Goal: Task Accomplishment & Management: Complete application form

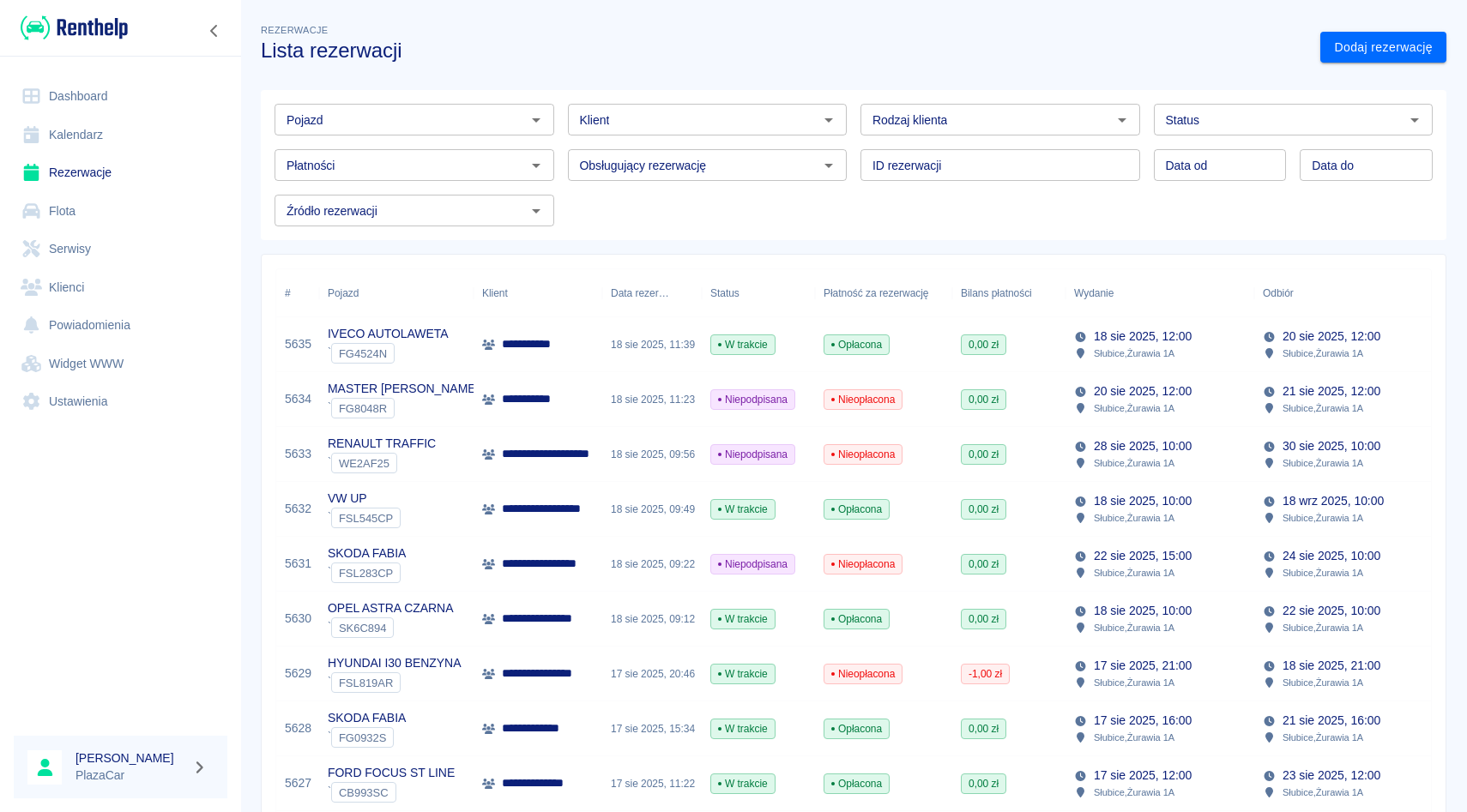
click at [674, 92] on div "Klient Klient" at bounding box center [701, 112] width 293 height 46
click at [674, 104] on div "Klient" at bounding box center [708, 119] width 280 height 31
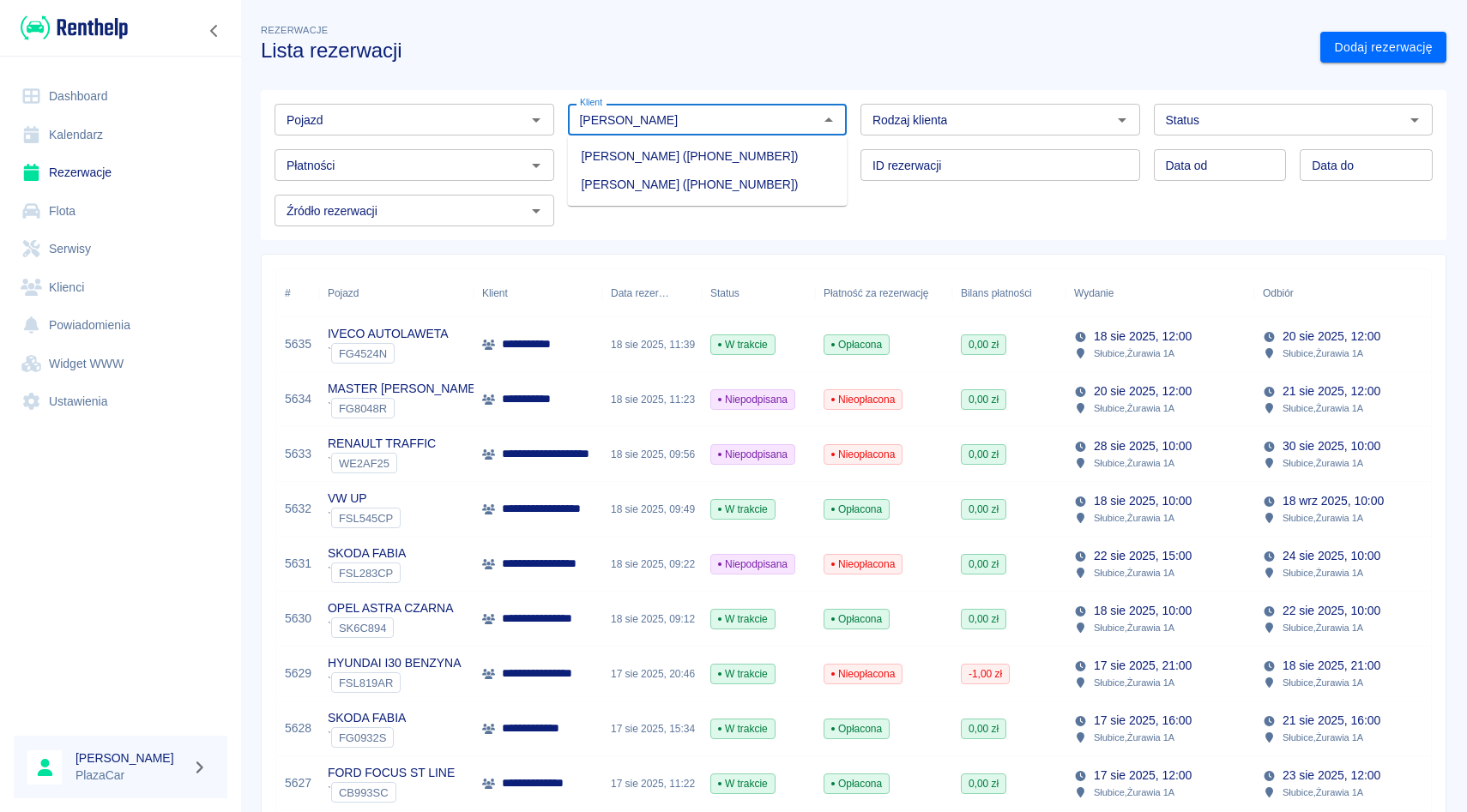
click at [675, 184] on li "[PERSON_NAME] ([PHONE_NUMBER])" at bounding box center [708, 185] width 280 height 28
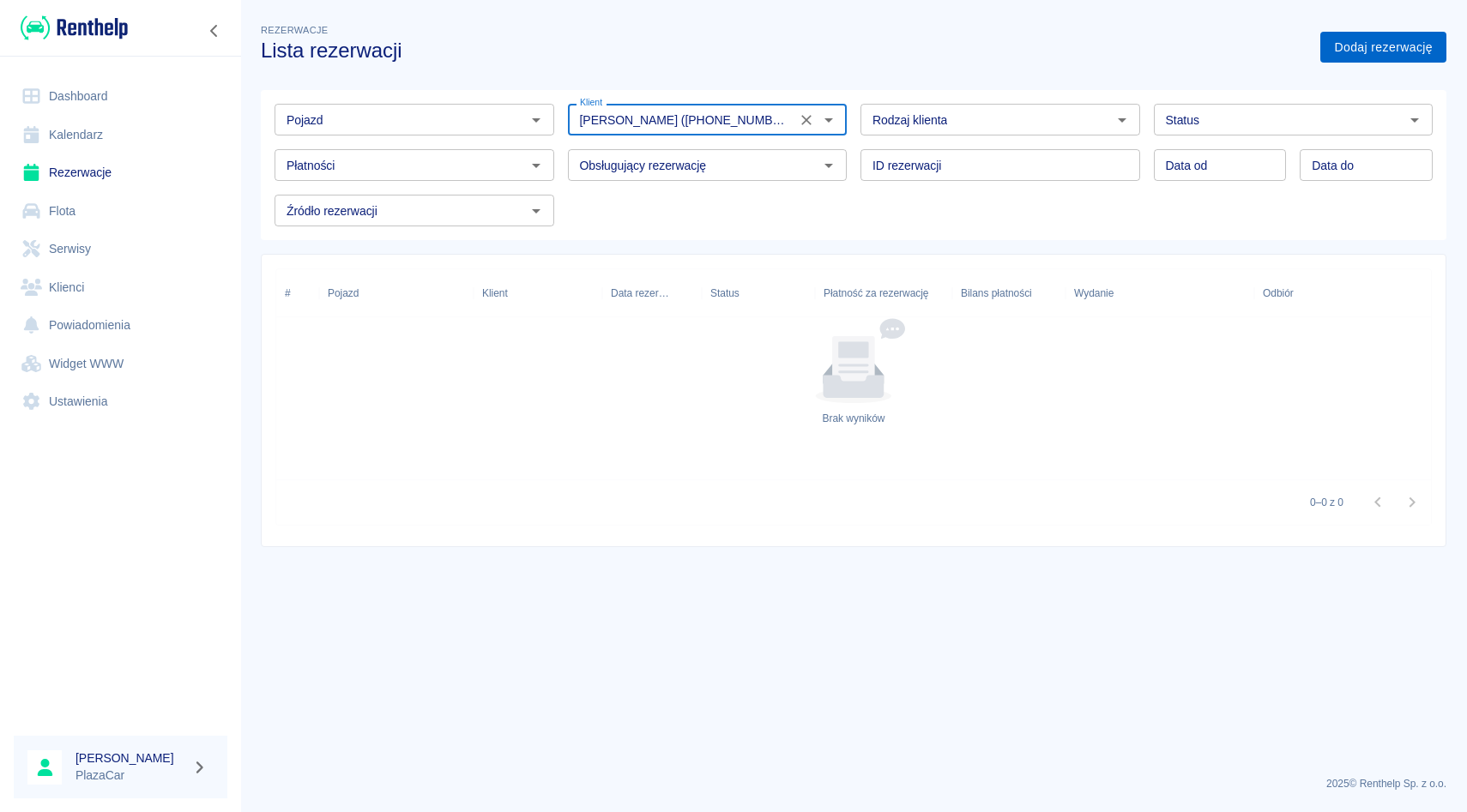
type input "[PERSON_NAME] ([PHONE_NUMBER])"
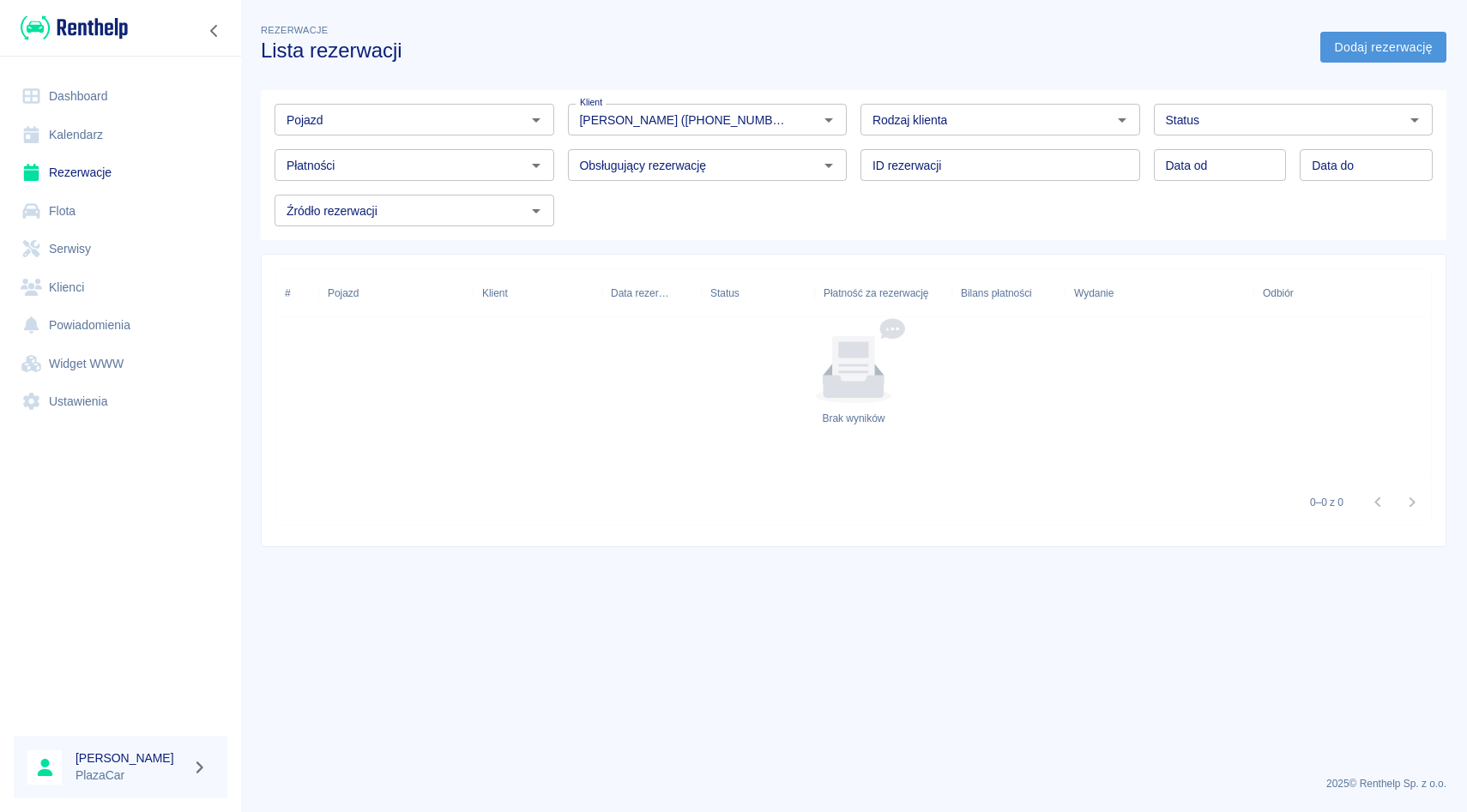
click at [1422, 54] on link "Dodaj rezerwację" at bounding box center [1383, 47] width 126 height 31
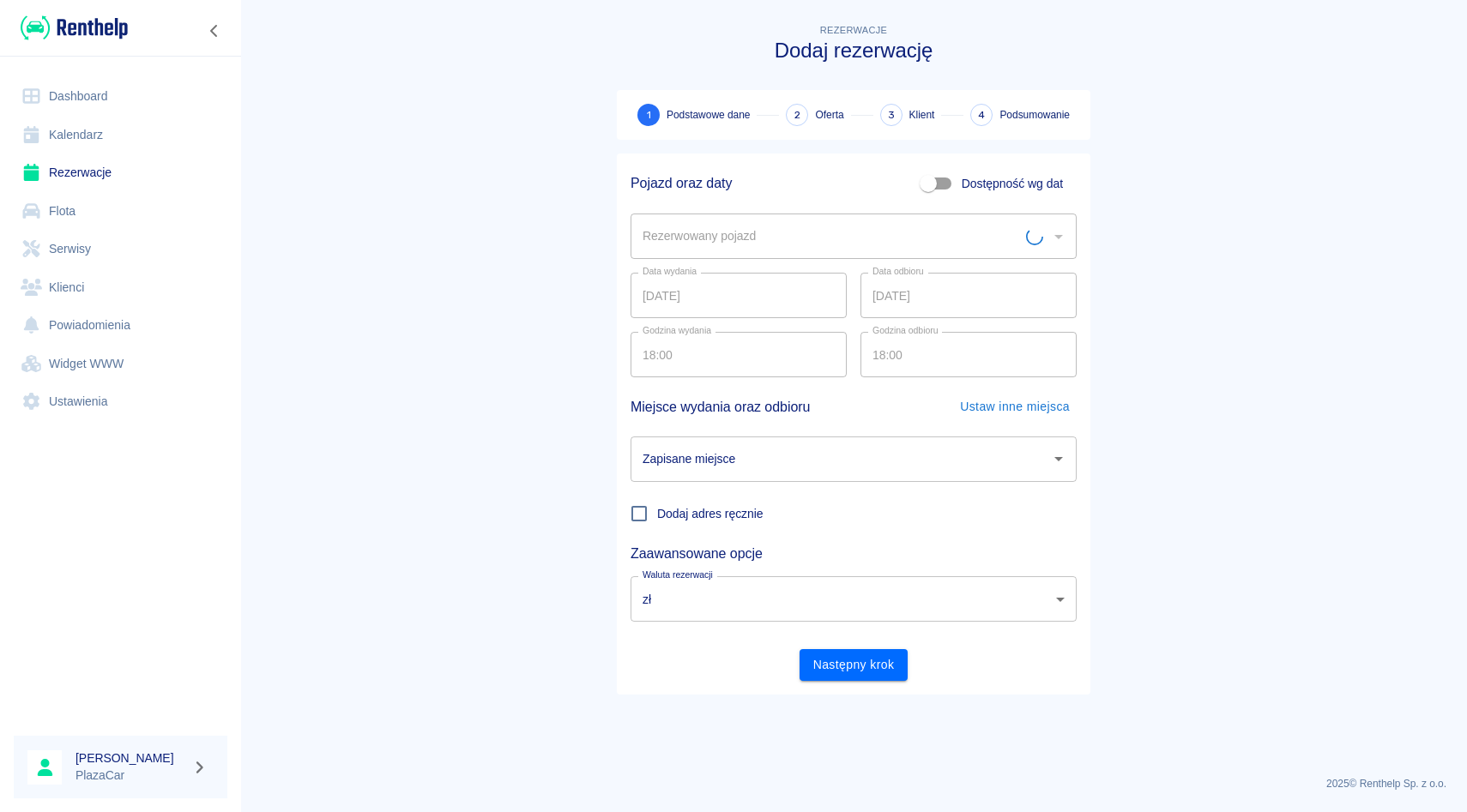
click at [849, 190] on div "Pojazd oraz daty Dostępność wg dat" at bounding box center [846, 176] width 459 height 46
click at [832, 203] on div "Rezerwowany pojazd Rezerwowany pojazd" at bounding box center [846, 229] width 459 height 60
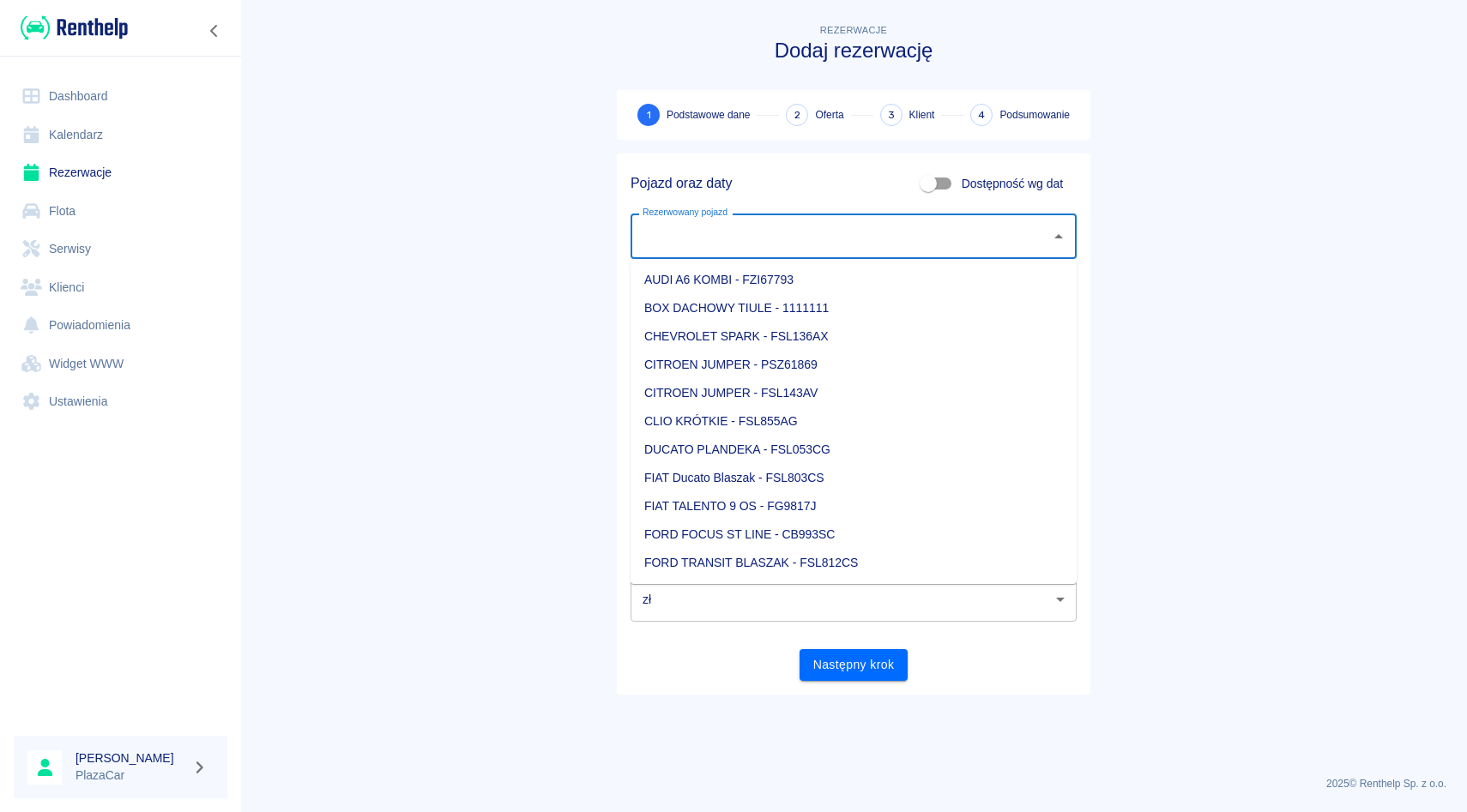
click at [820, 227] on input "Rezerwowany pojazd" at bounding box center [841, 235] width 405 height 30
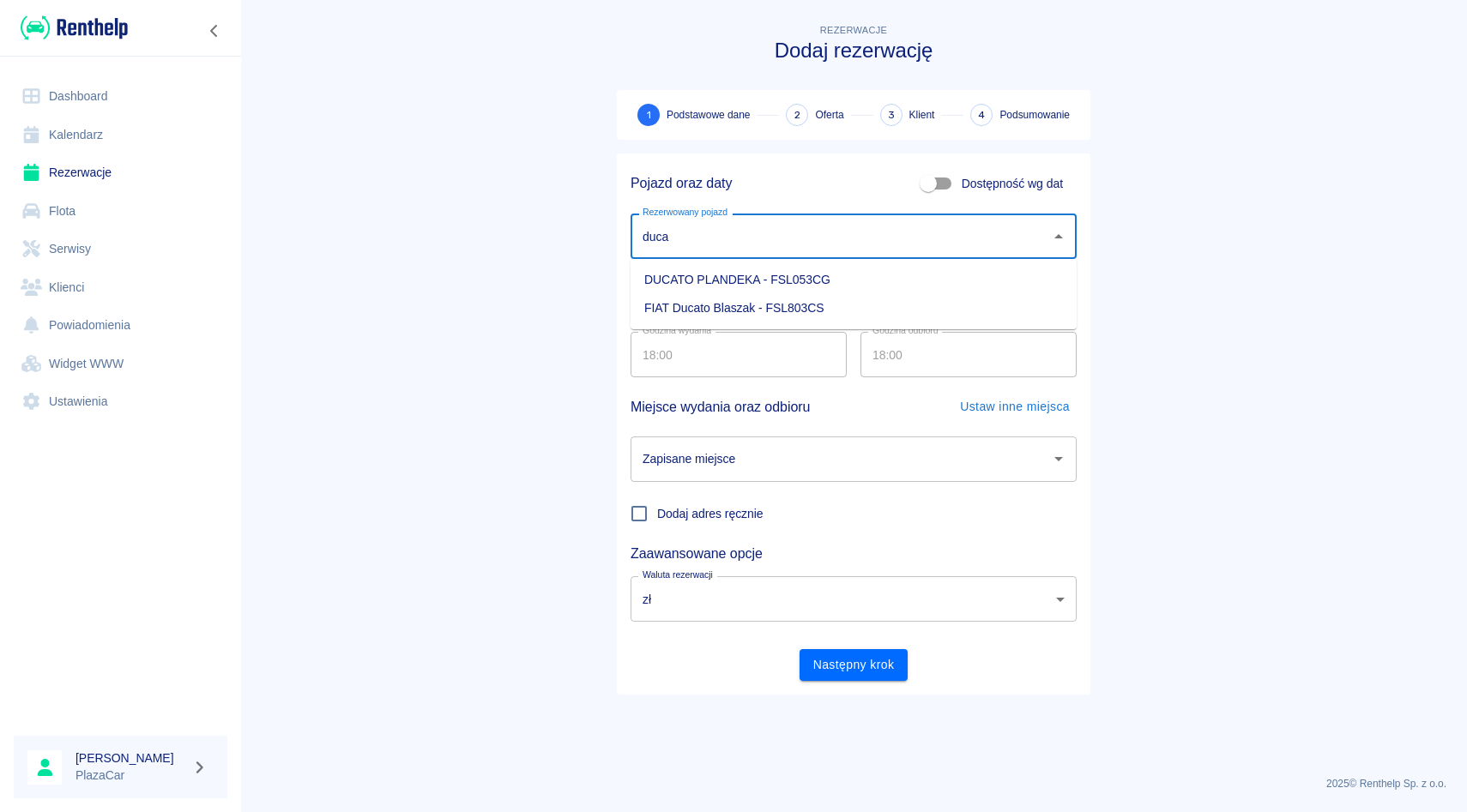
click at [775, 302] on li "FIAT Ducato Blaszak - FSL803CS" at bounding box center [853, 308] width 446 height 28
type input "FIAT Ducato Blaszak - FSL803CS"
click at [813, 459] on input "Zapisane miejsce" at bounding box center [841, 459] width 405 height 30
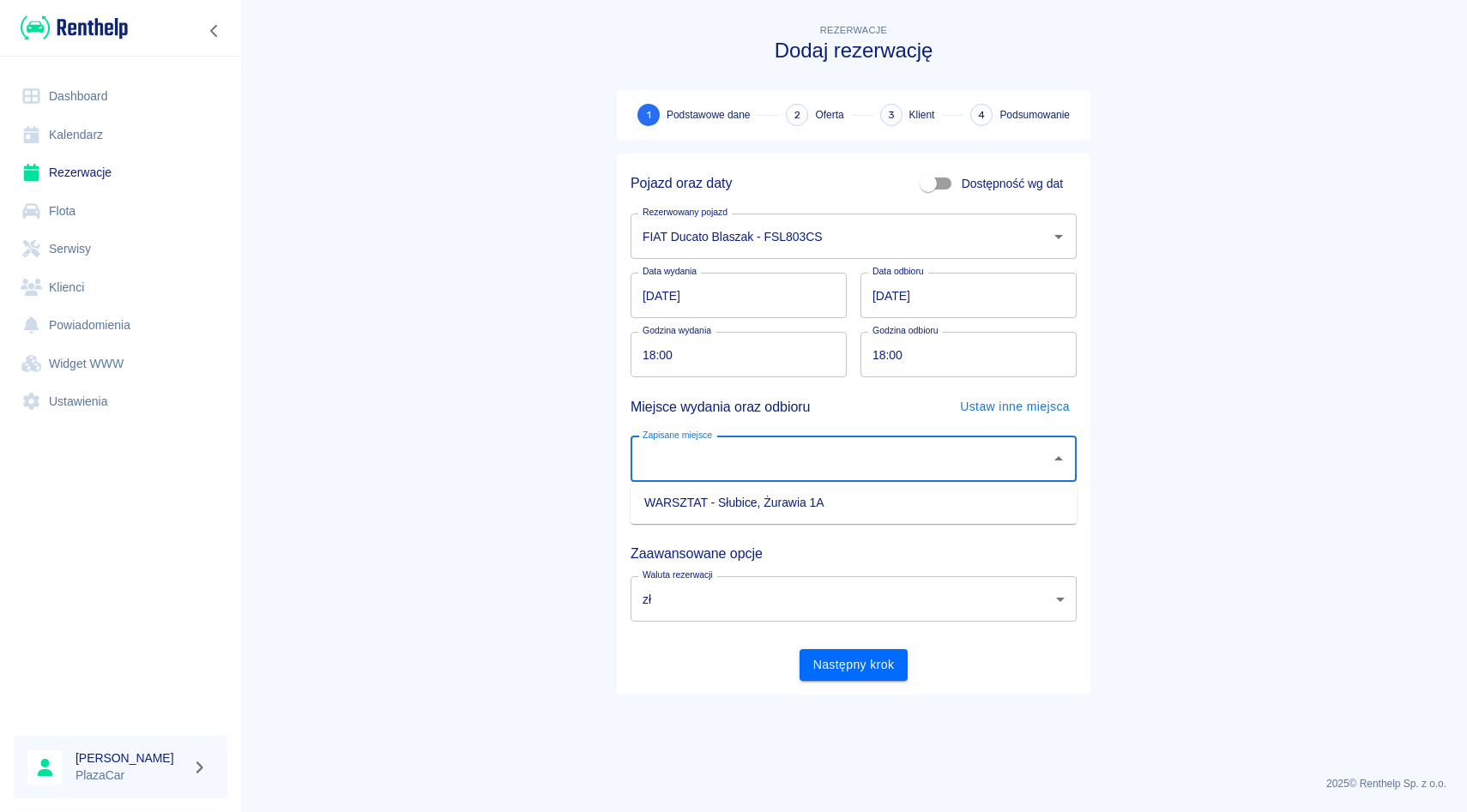
click at [788, 517] on ul "WARSZTAT - Słubice, Żurawia 1A" at bounding box center [853, 502] width 446 height 42
click at [791, 501] on li "WARSZTAT - Słubice, Żurawia 1A" at bounding box center [853, 502] width 446 height 28
type input "WARSZTAT - Słubice, Żurawia 1A"
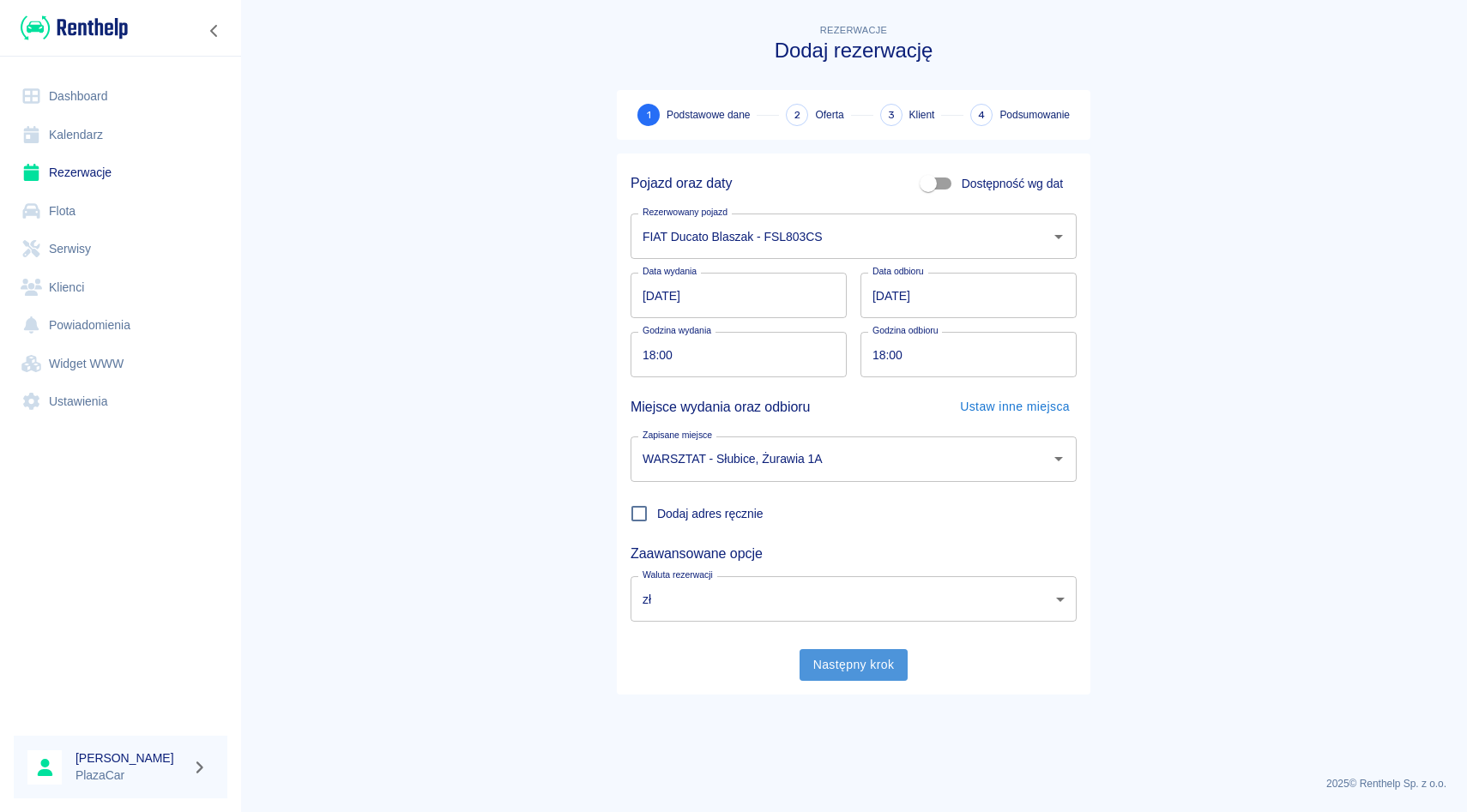
click at [855, 659] on button "Następny krok" at bounding box center [853, 664] width 108 height 31
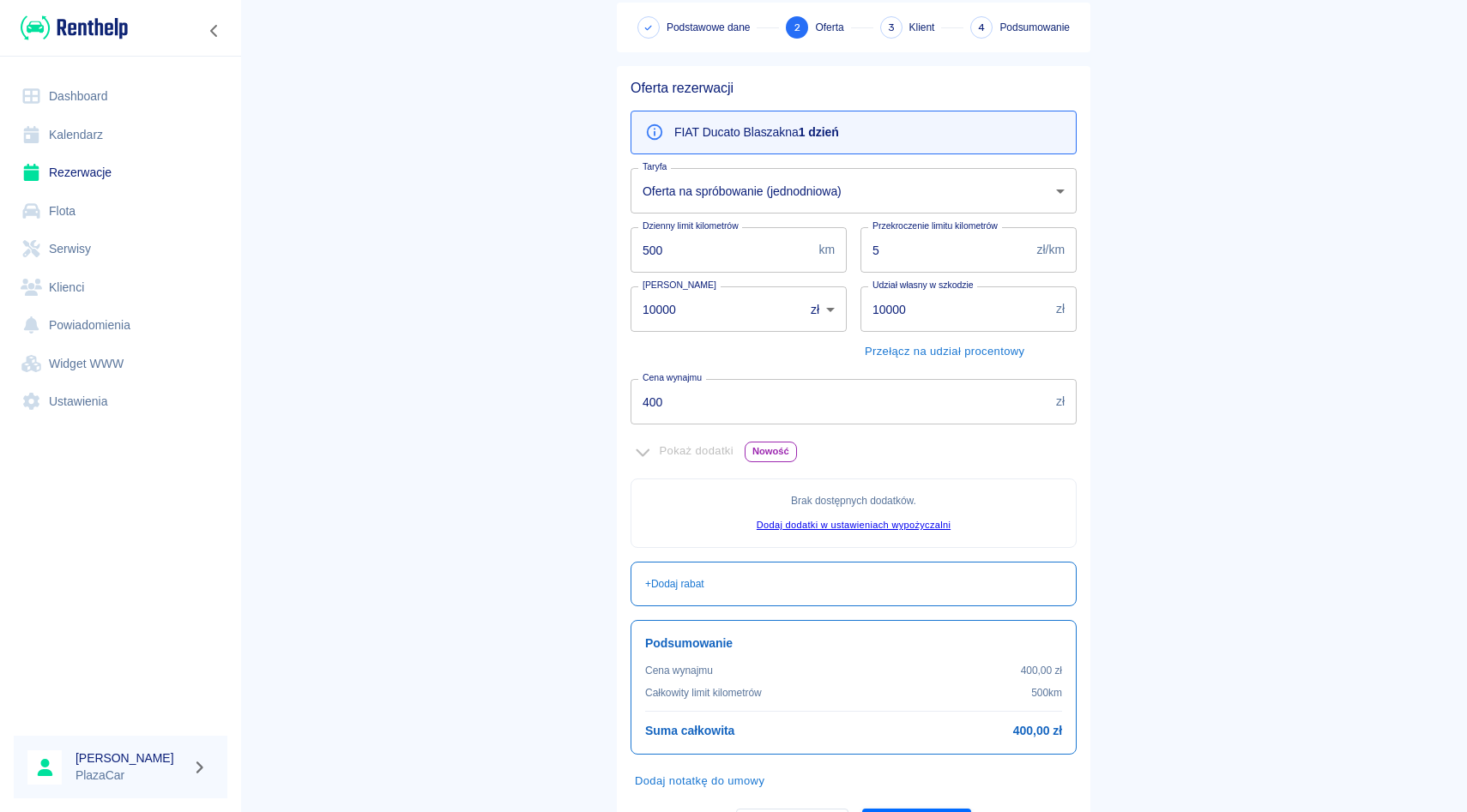
scroll to position [95, 0]
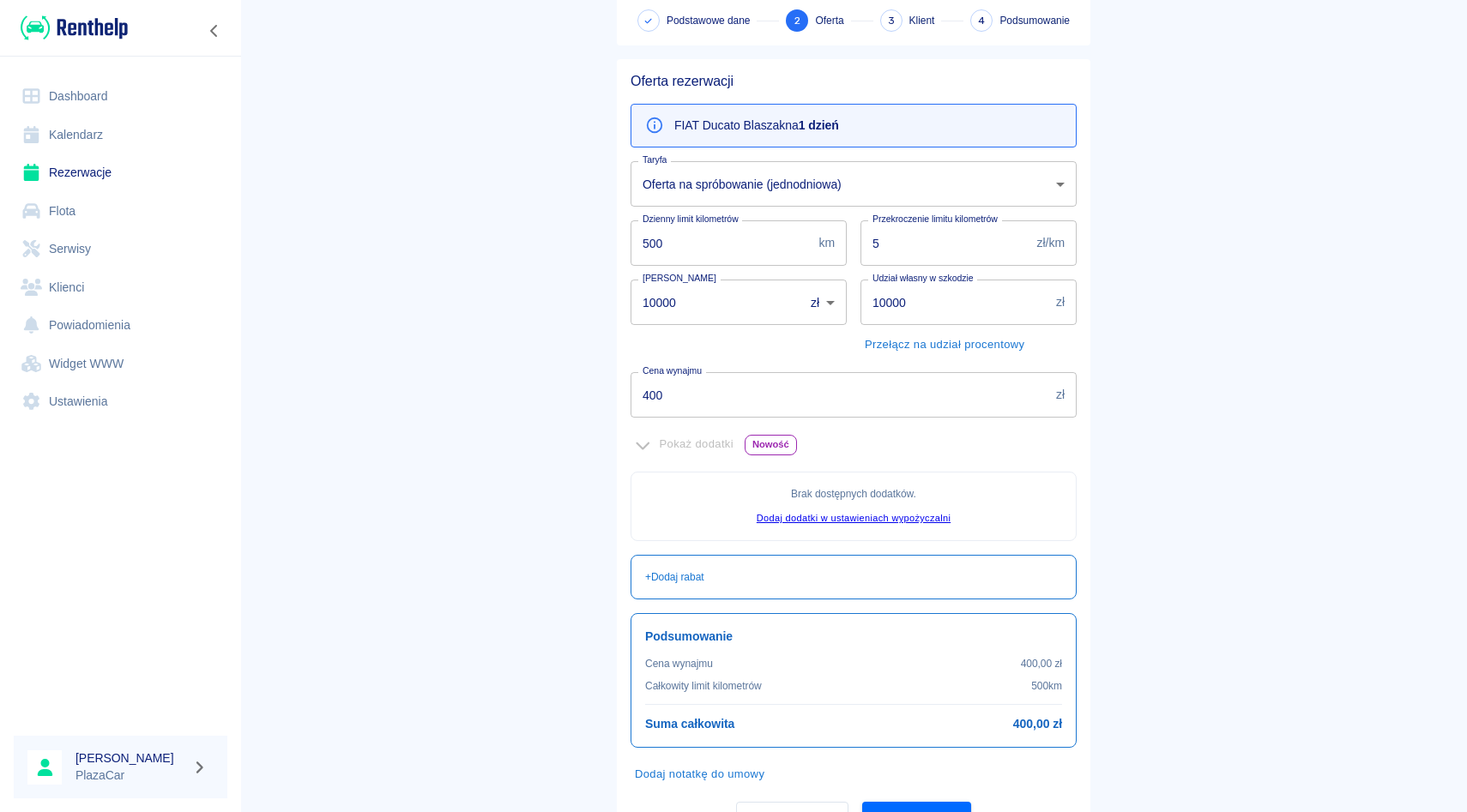
click at [713, 328] on div "Kaucja 10000 zł PLN ​ [PERSON_NAME]" at bounding box center [731, 312] width 230 height 93
click at [713, 318] on input "10000" at bounding box center [711, 302] width 161 height 46
type input "1"
type input "0"
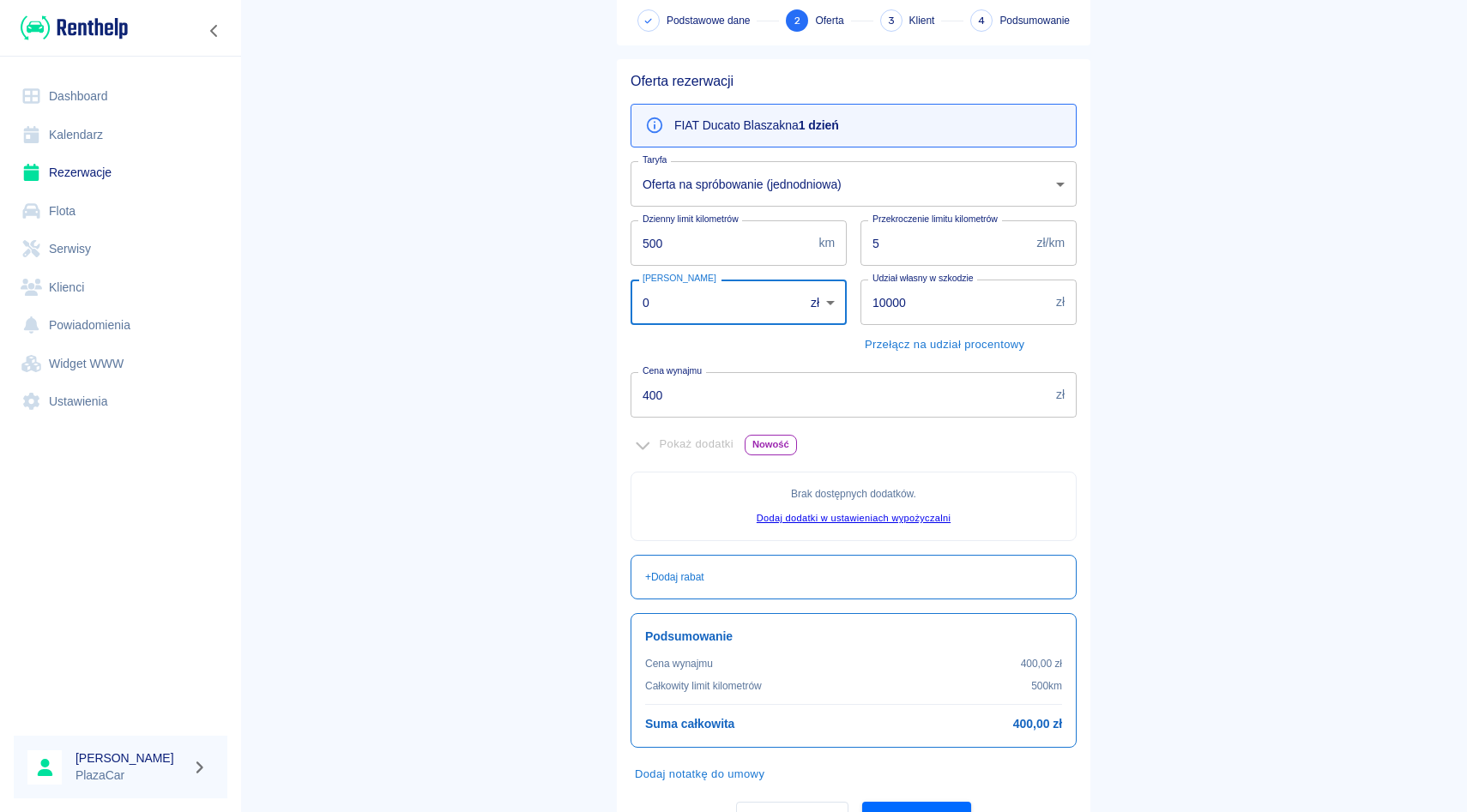
click at [841, 336] on div "Kaucja 0 zł PLN ​ [PERSON_NAME]" at bounding box center [731, 312] width 230 height 93
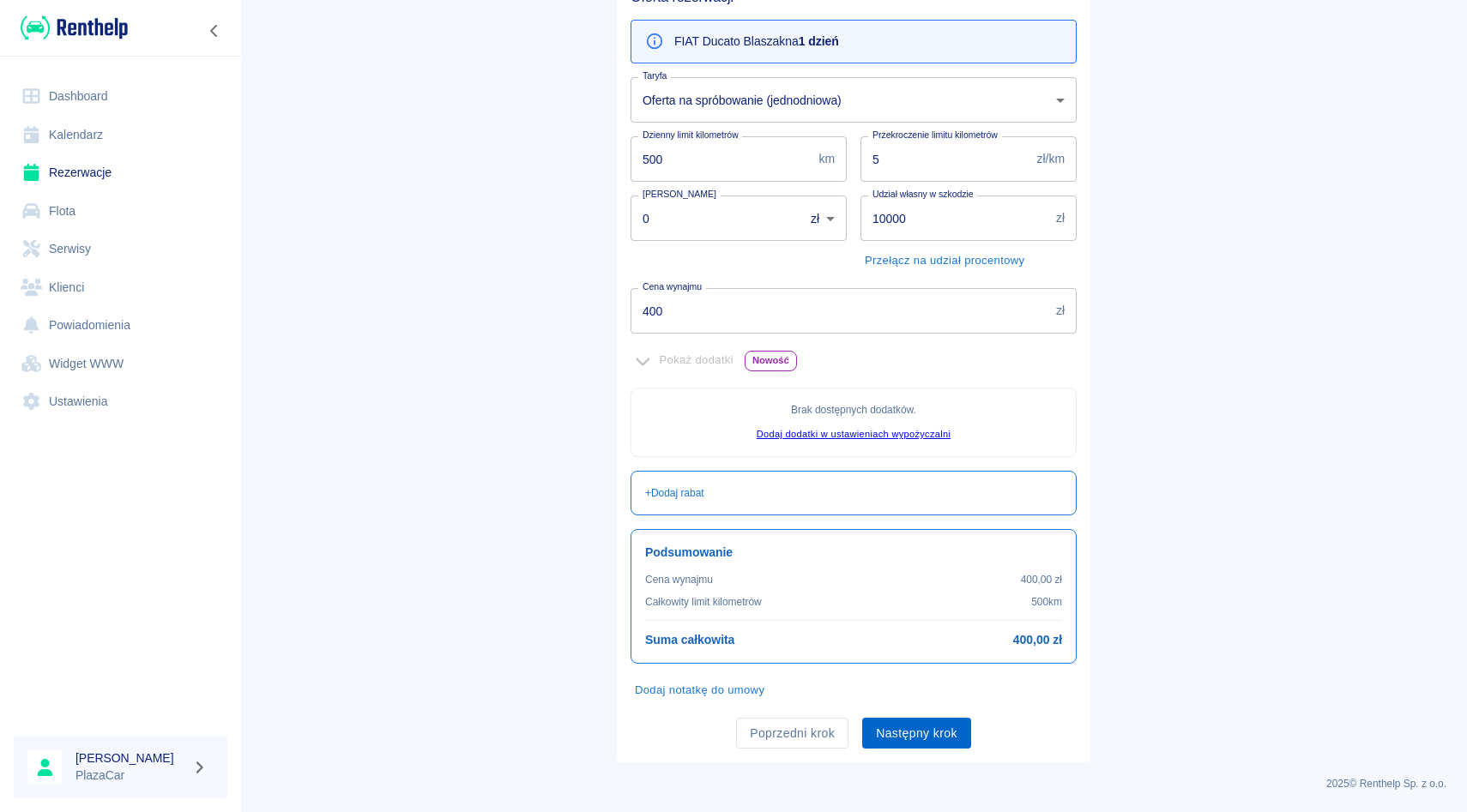
click at [898, 732] on button "Następny krok" at bounding box center [916, 734] width 108 height 31
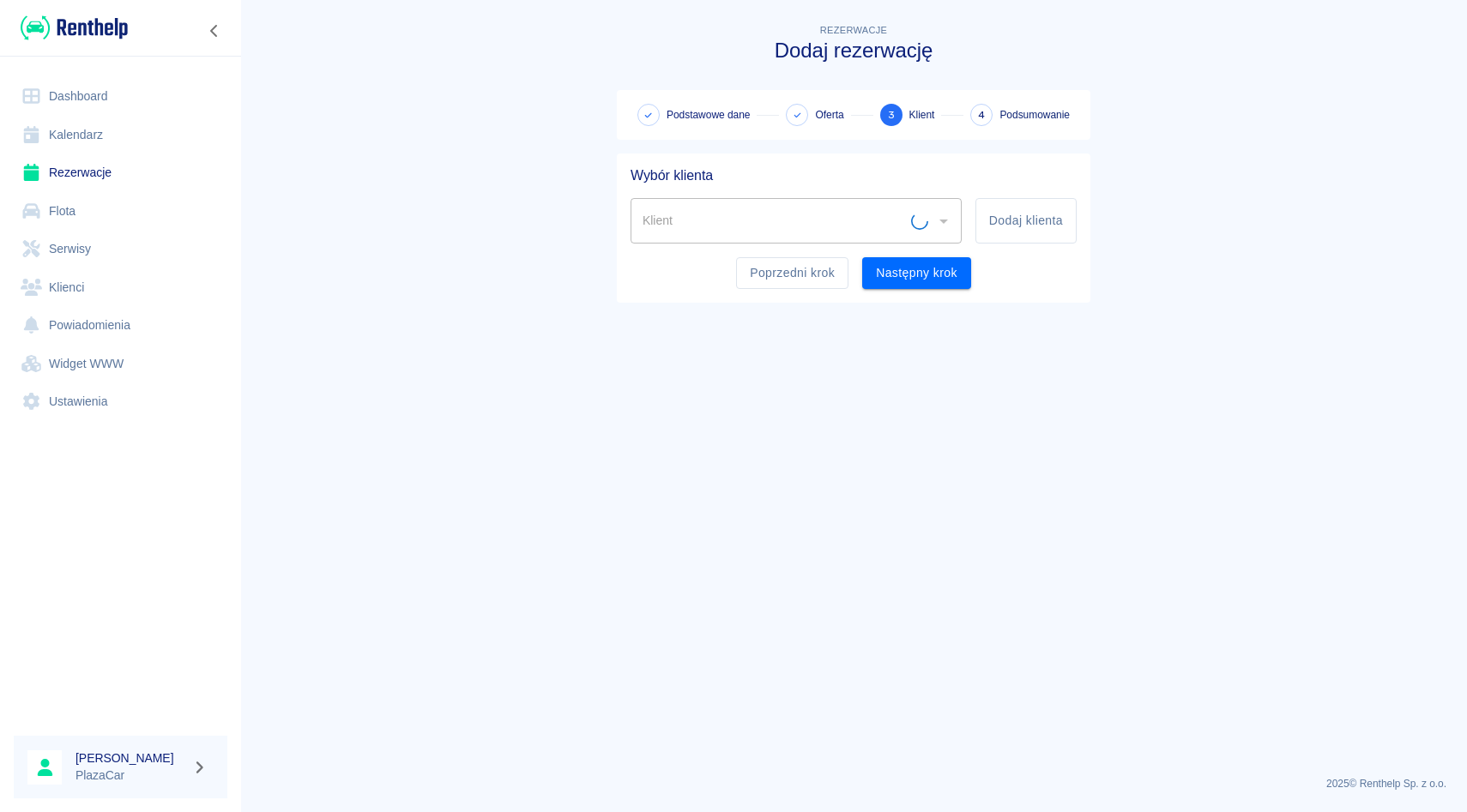
scroll to position [0, 0]
click at [754, 205] on div "Klient" at bounding box center [796, 221] width 331 height 46
click at [736, 210] on input "Klient" at bounding box center [774, 221] width 273 height 30
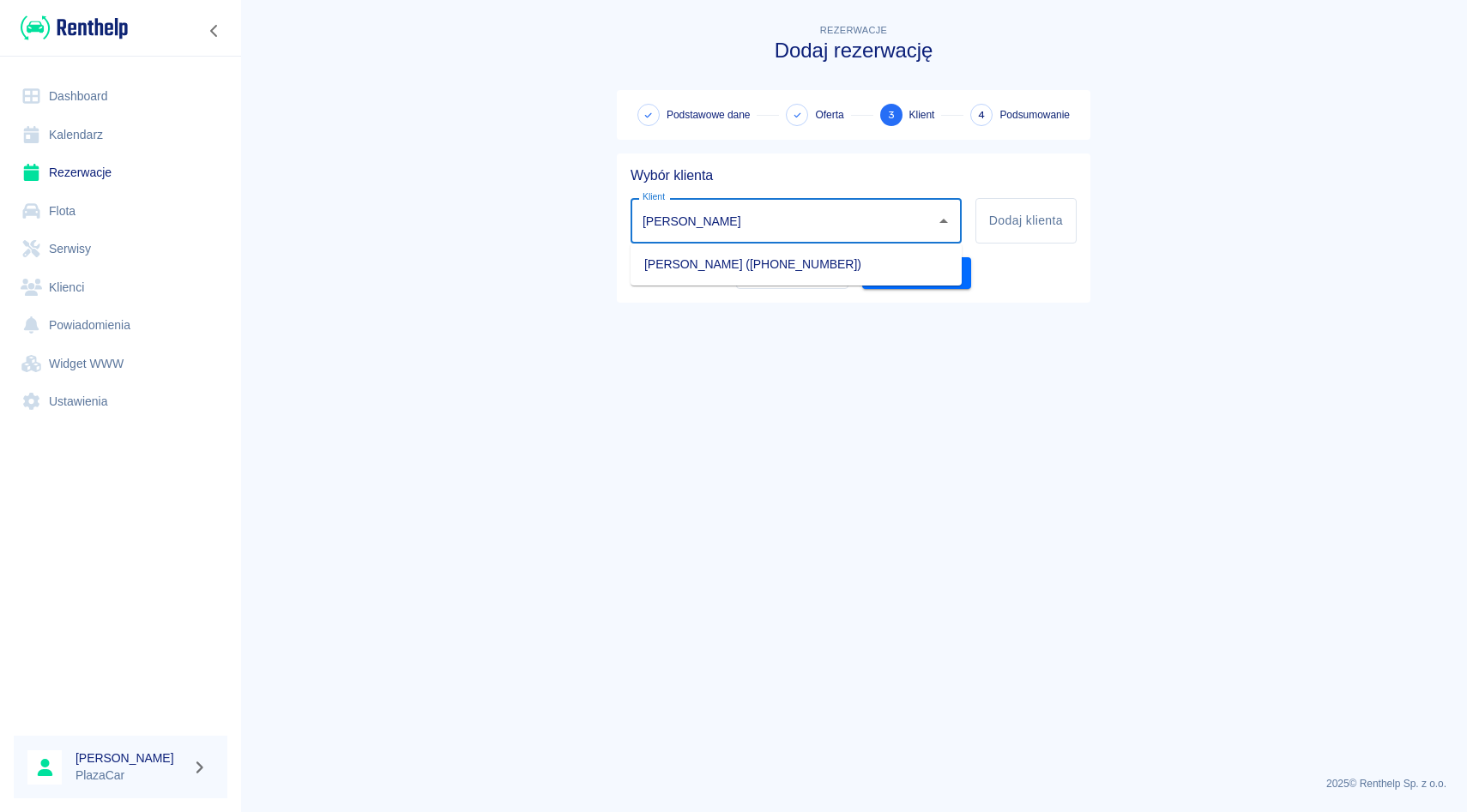
click at [699, 268] on li "[PERSON_NAME] ([PHONE_NUMBER])" at bounding box center [796, 264] width 331 height 28
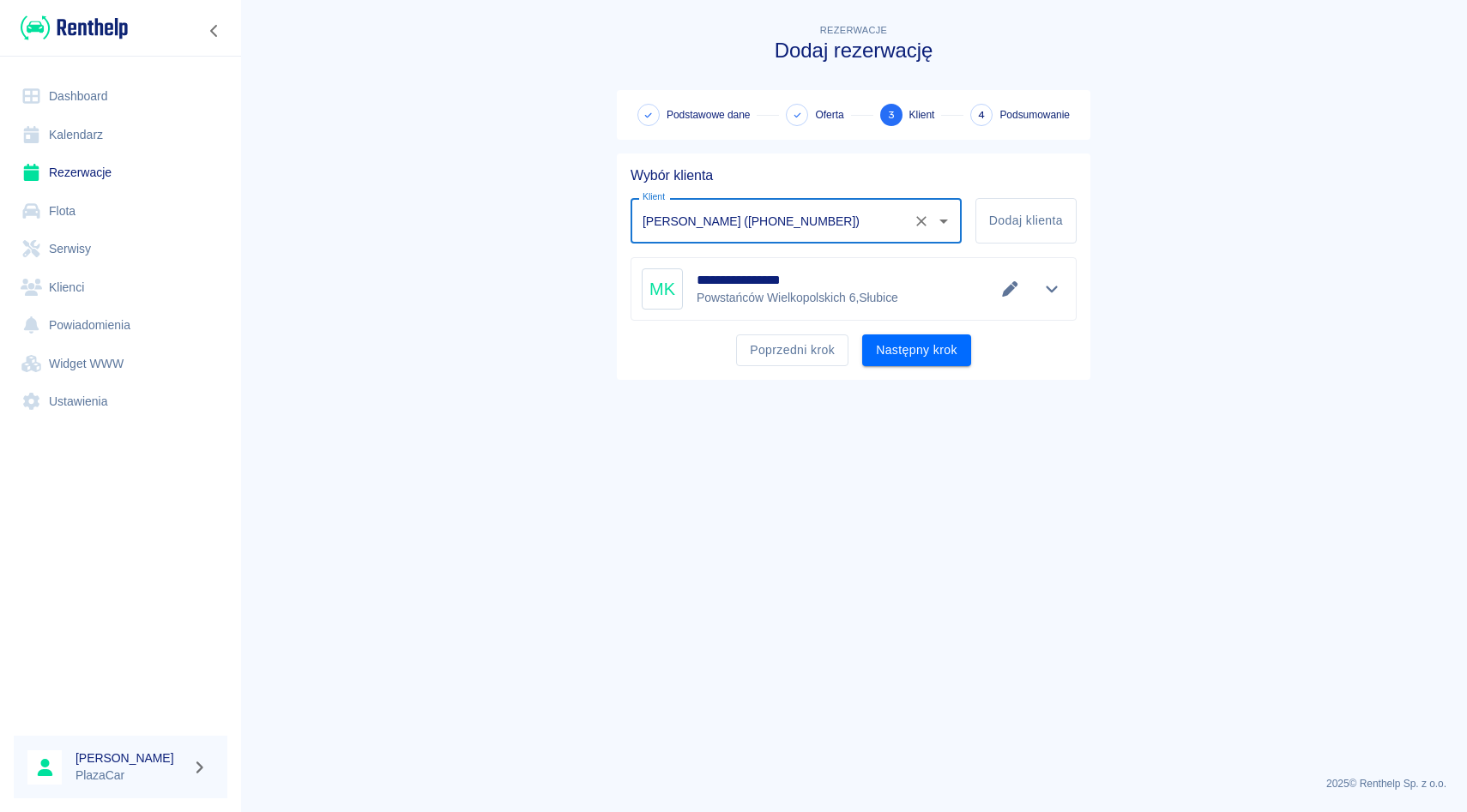
type input "[PERSON_NAME] ([PHONE_NUMBER])"
click at [1050, 300] on body "**********" at bounding box center [733, 406] width 1467 height 812
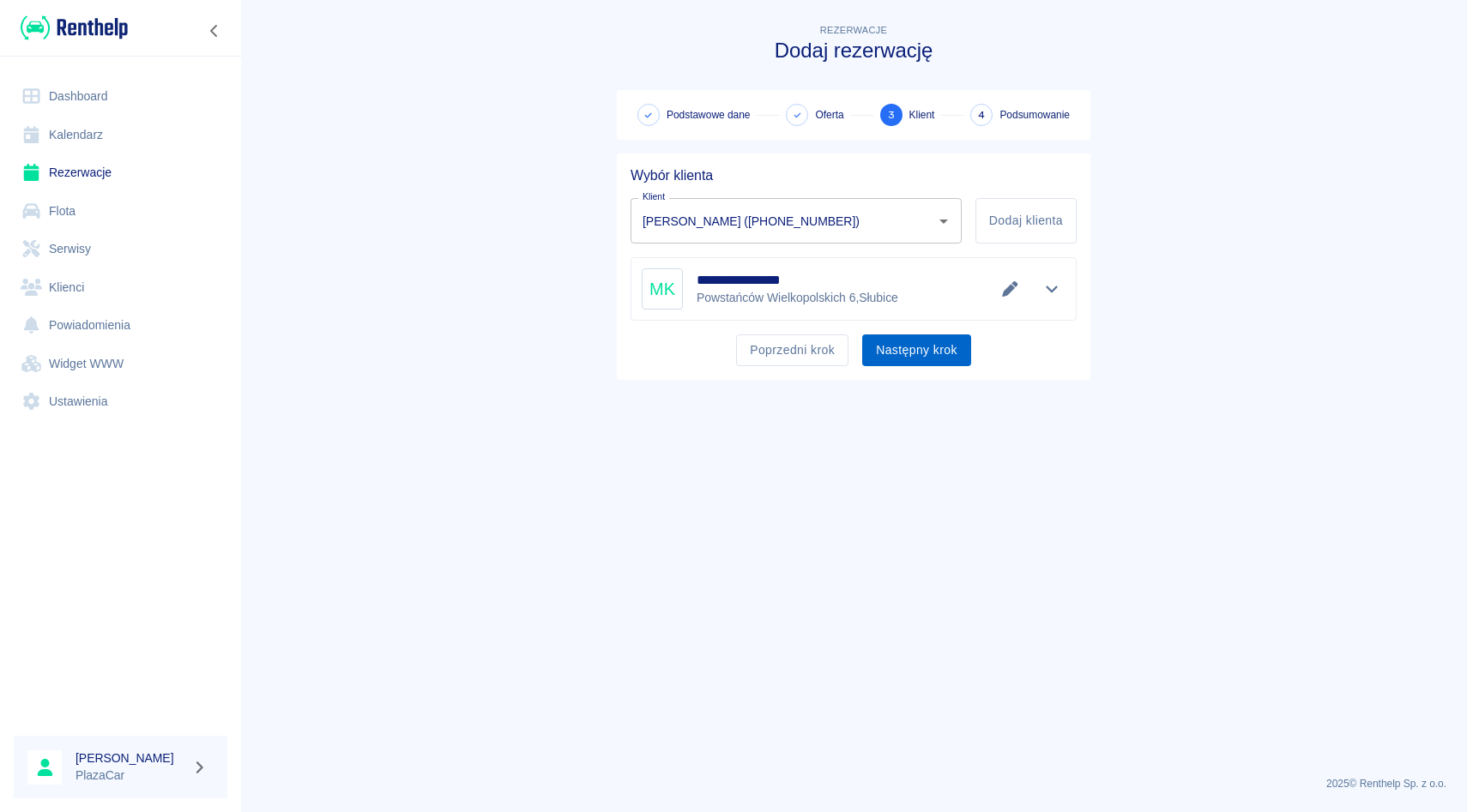
click at [942, 343] on button "Następny krok" at bounding box center [916, 350] width 108 height 31
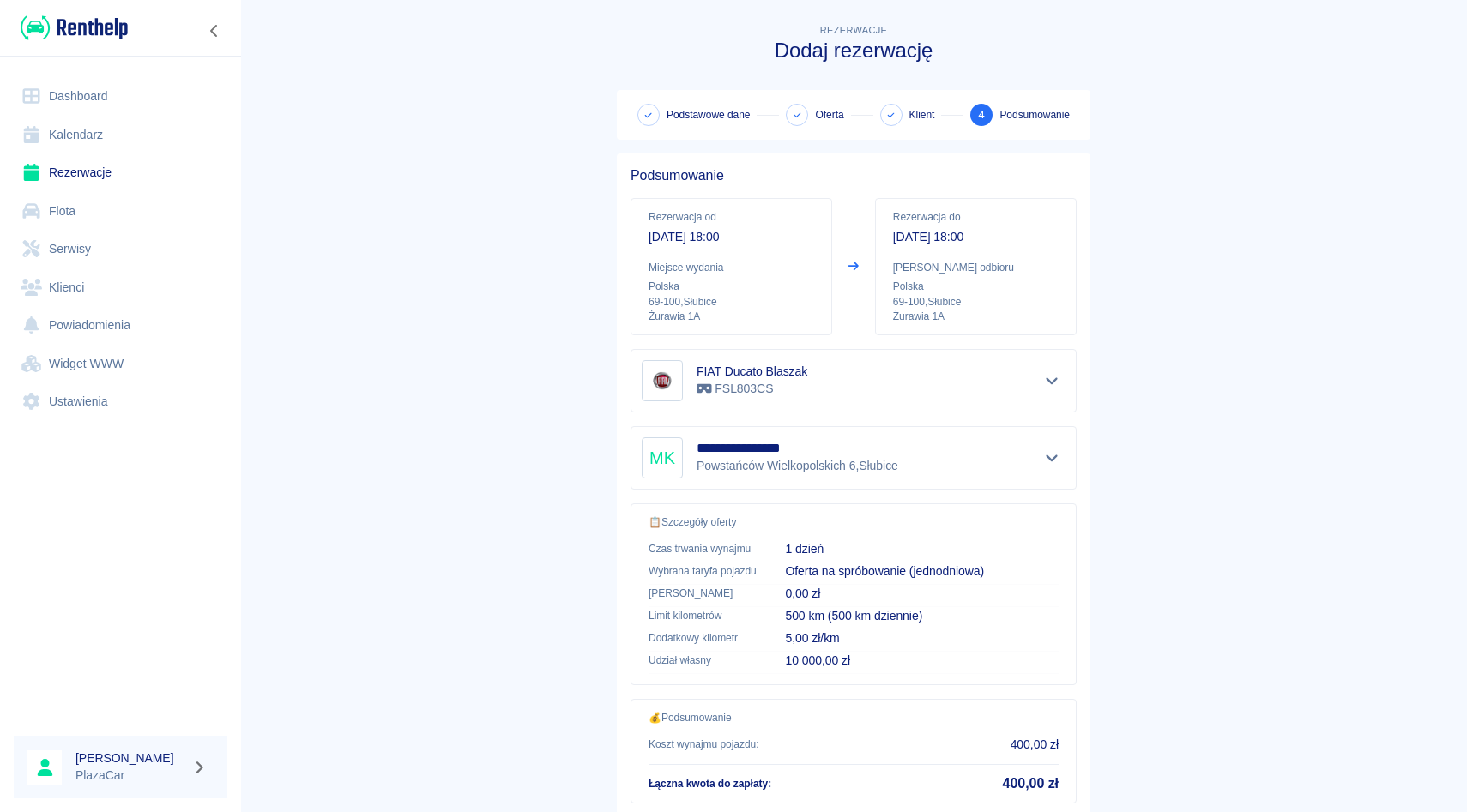
scroll to position [113, 0]
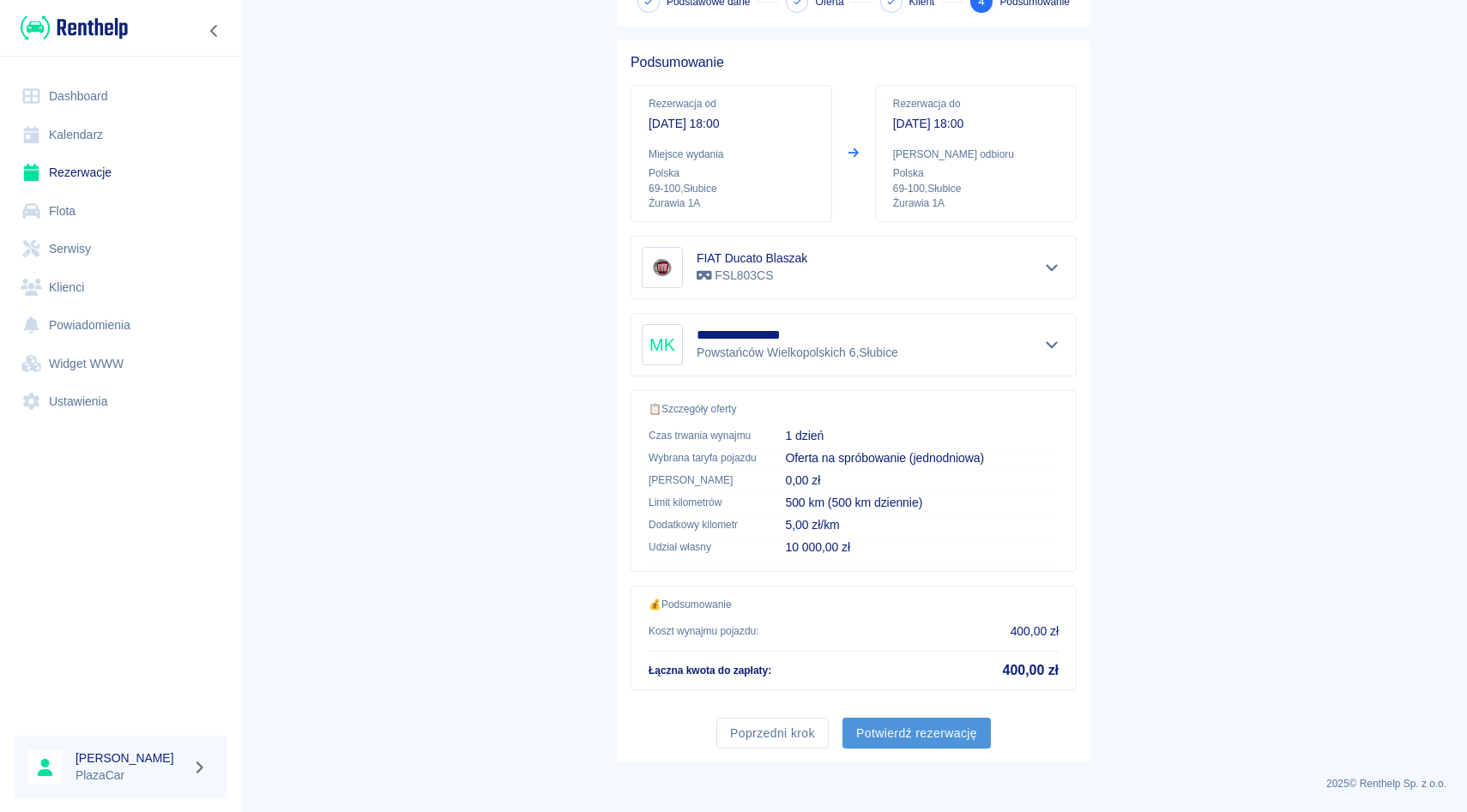
click at [900, 737] on button "Potwierdź rezerwację" at bounding box center [917, 734] width 149 height 31
